Goal: Navigation & Orientation: Find specific page/section

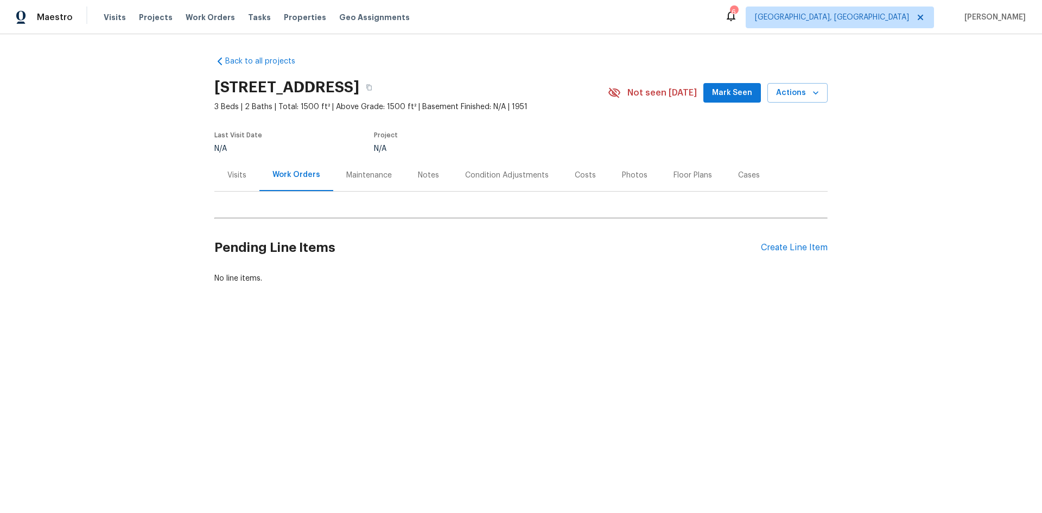
click at [362, 172] on div "Maintenance" at bounding box center [369, 175] width 46 height 11
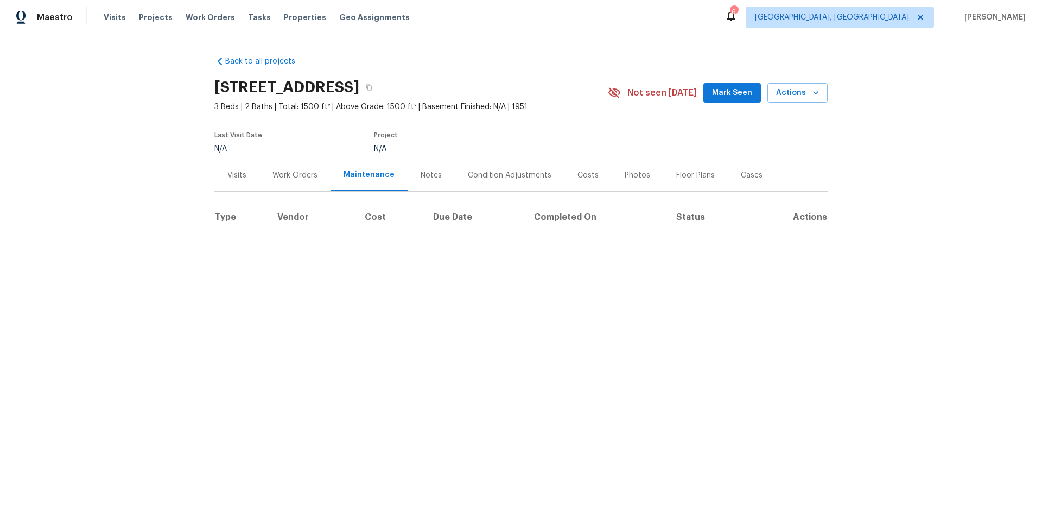
click at [235, 175] on div "Visits" at bounding box center [236, 175] width 19 height 11
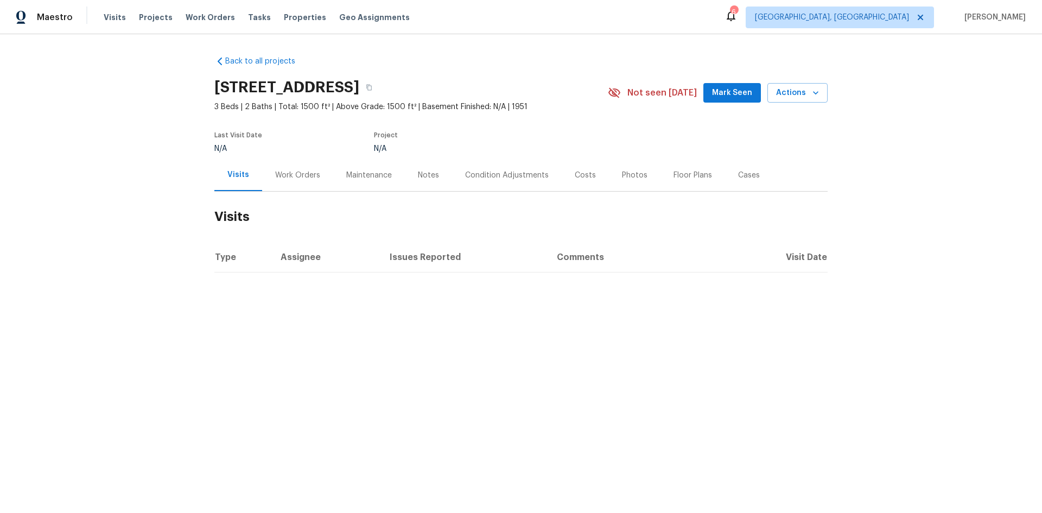
click at [419, 176] on div "Notes" at bounding box center [428, 175] width 21 height 11
click at [507, 174] on div "Condition Adjustments" at bounding box center [506, 175] width 84 height 11
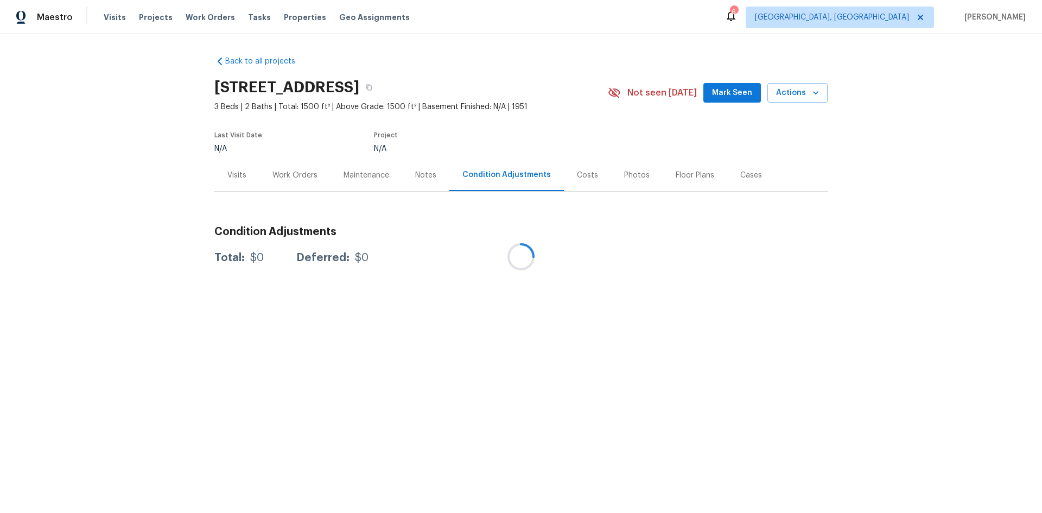
click at [582, 174] on div at bounding box center [521, 256] width 1042 height 513
